Goal: Check status

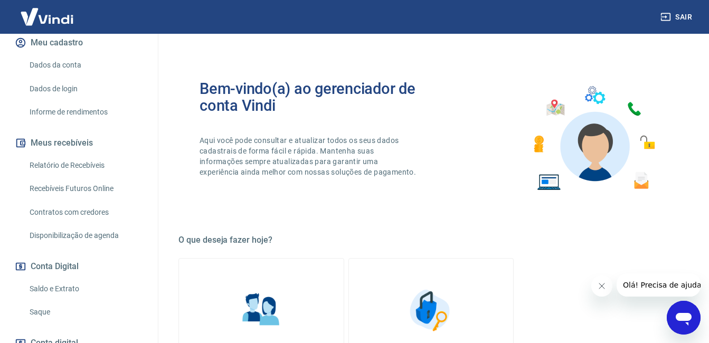
scroll to position [133, 0]
click at [52, 299] on link "Saldo e Extrato" at bounding box center [85, 289] width 120 height 22
